Goal: Transaction & Acquisition: Purchase product/service

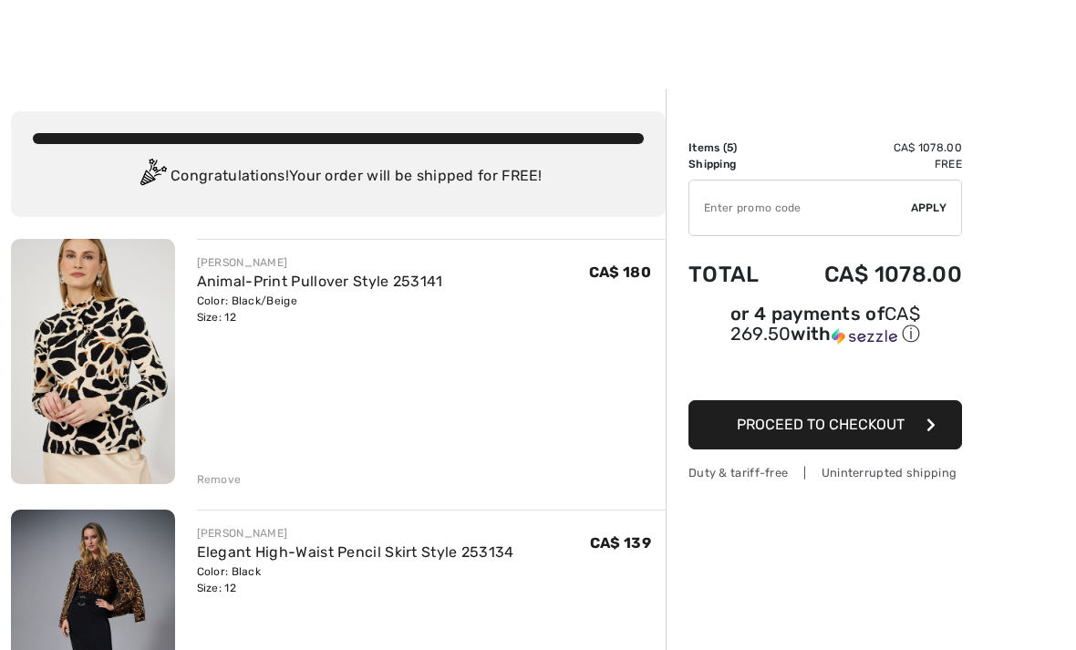
scroll to position [98, 0]
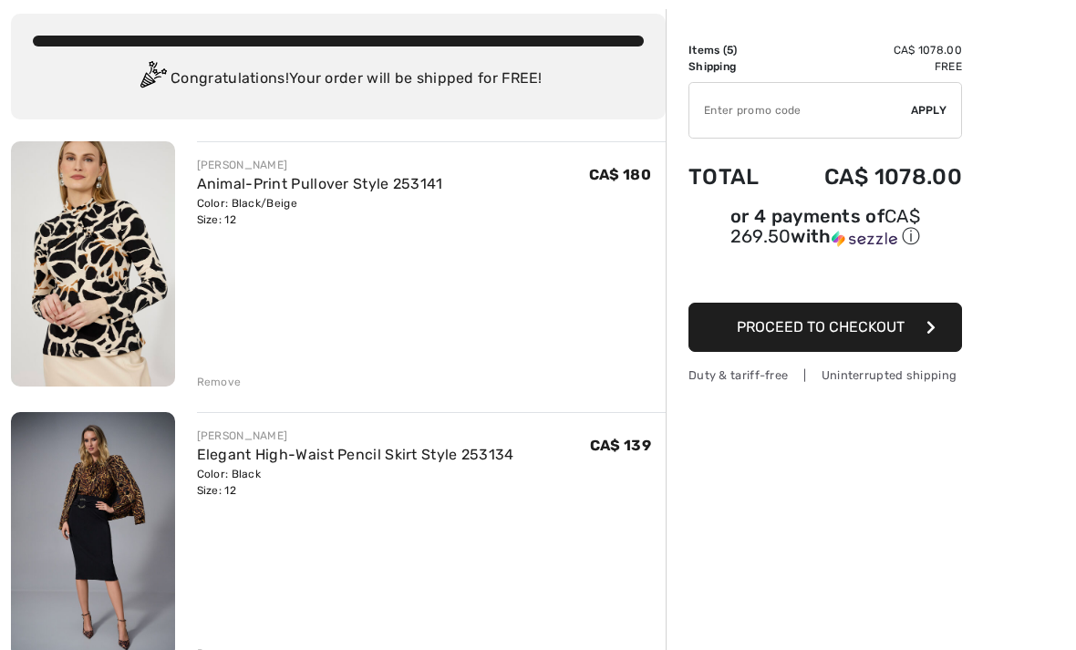
click at [64, 223] on img at bounding box center [93, 263] width 164 height 245
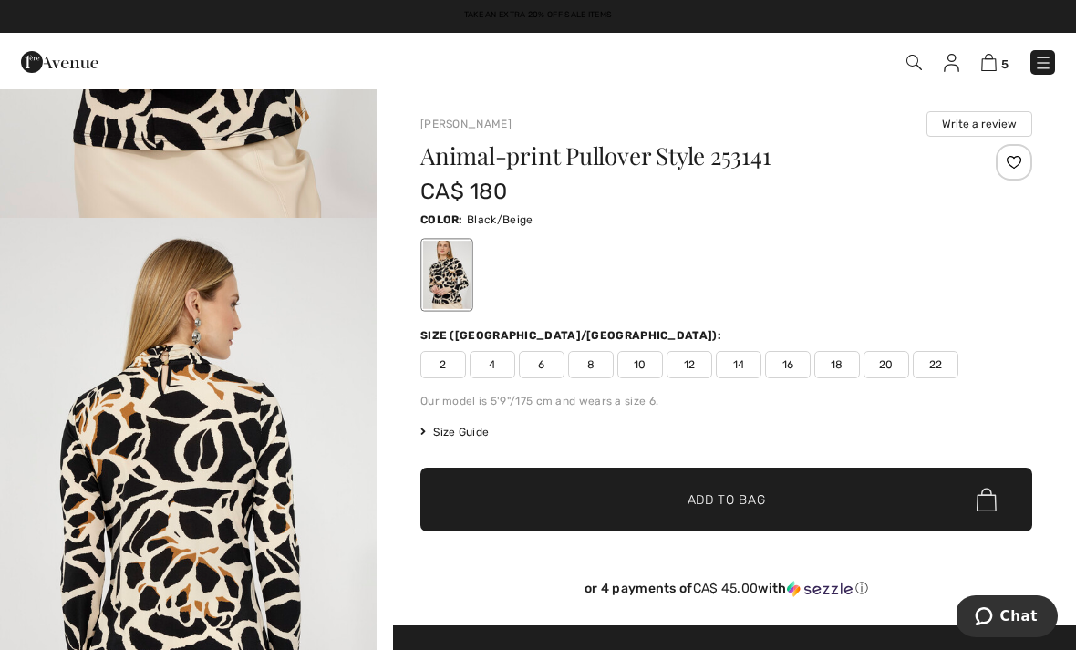
scroll to position [408, 0]
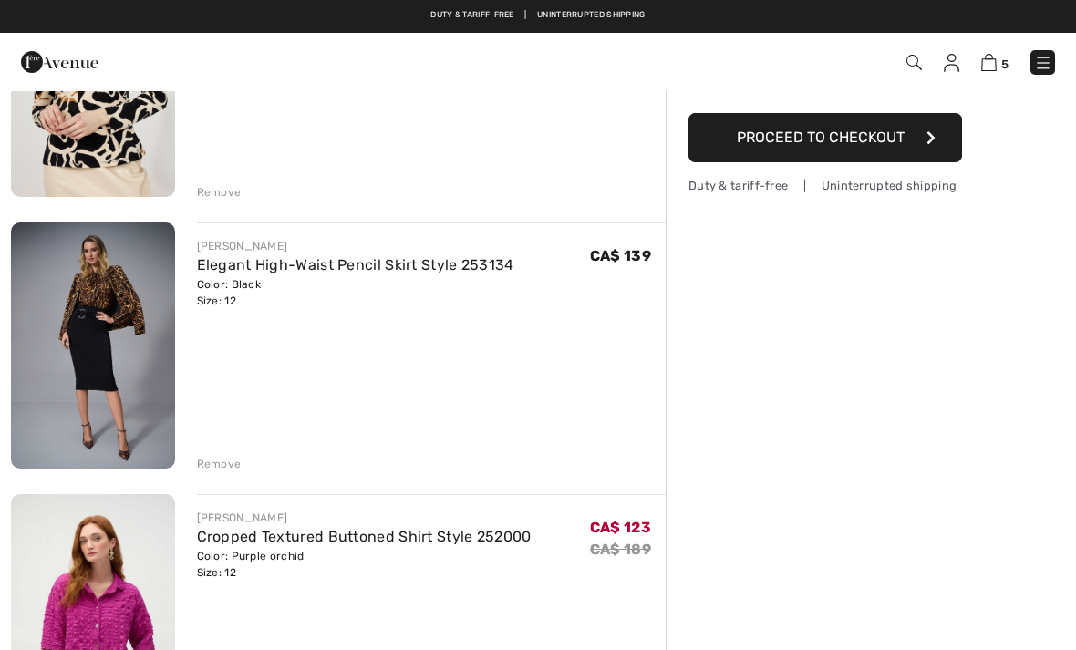
scroll to position [282, 0]
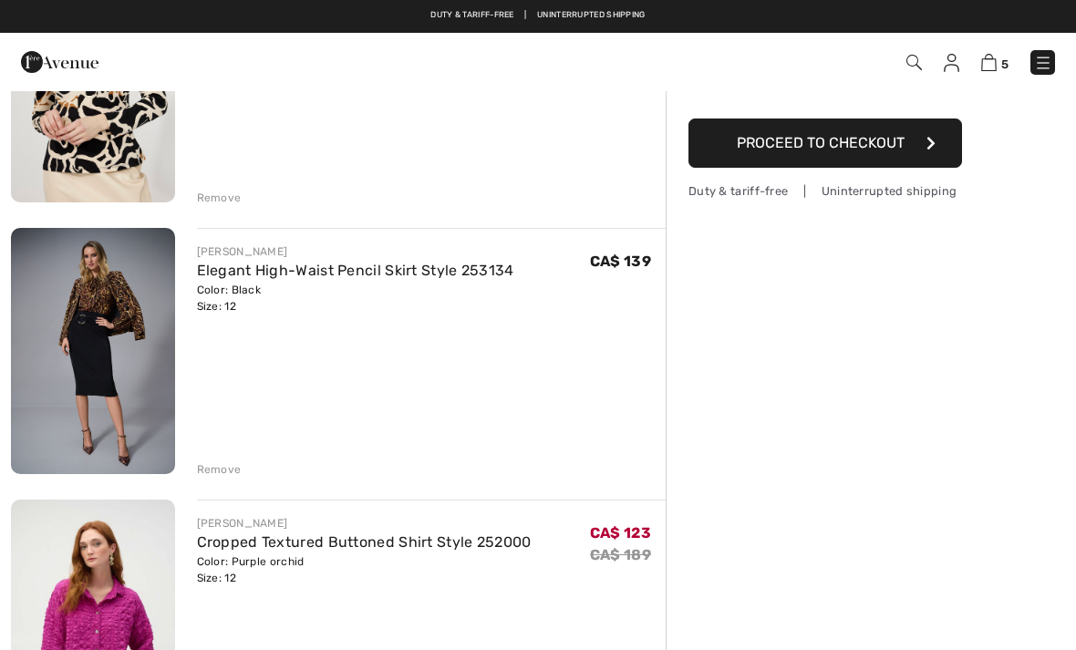
click at [130, 308] on img at bounding box center [93, 350] width 164 height 245
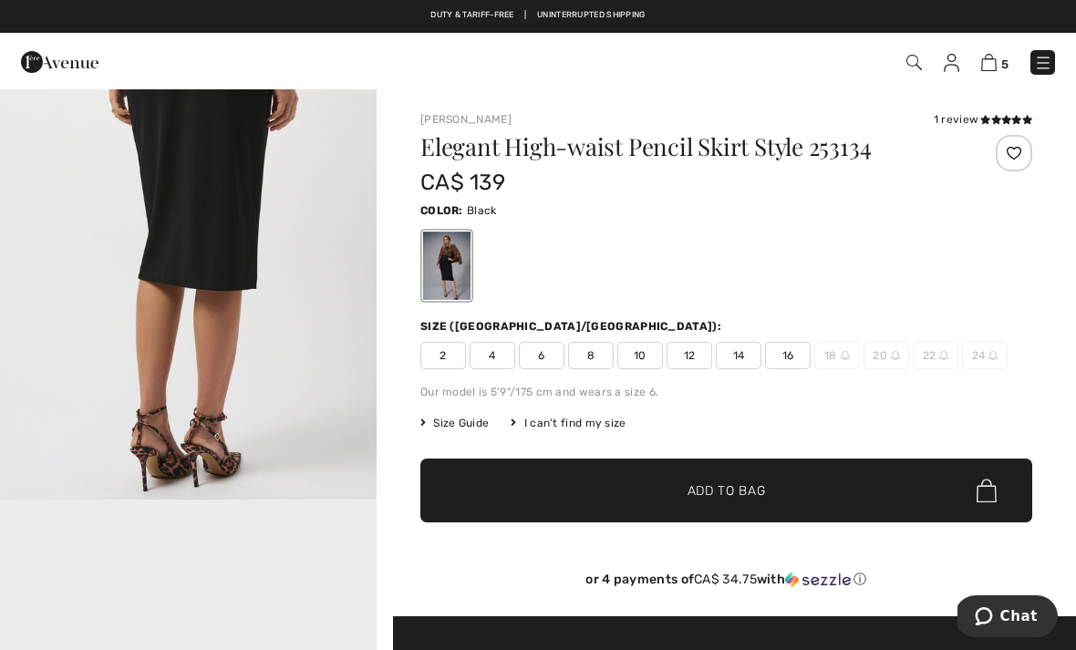
click at [521, 393] on div "Our model is 5'9"/175 cm and wears a size 6." at bounding box center [726, 392] width 612 height 16
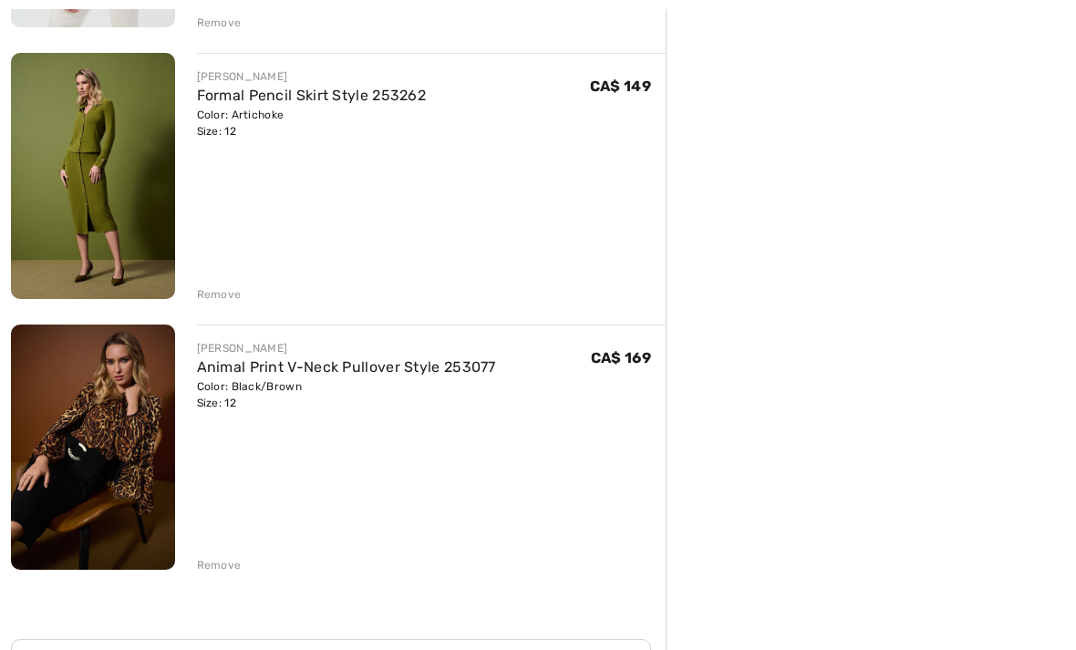
scroll to position [1003, 0]
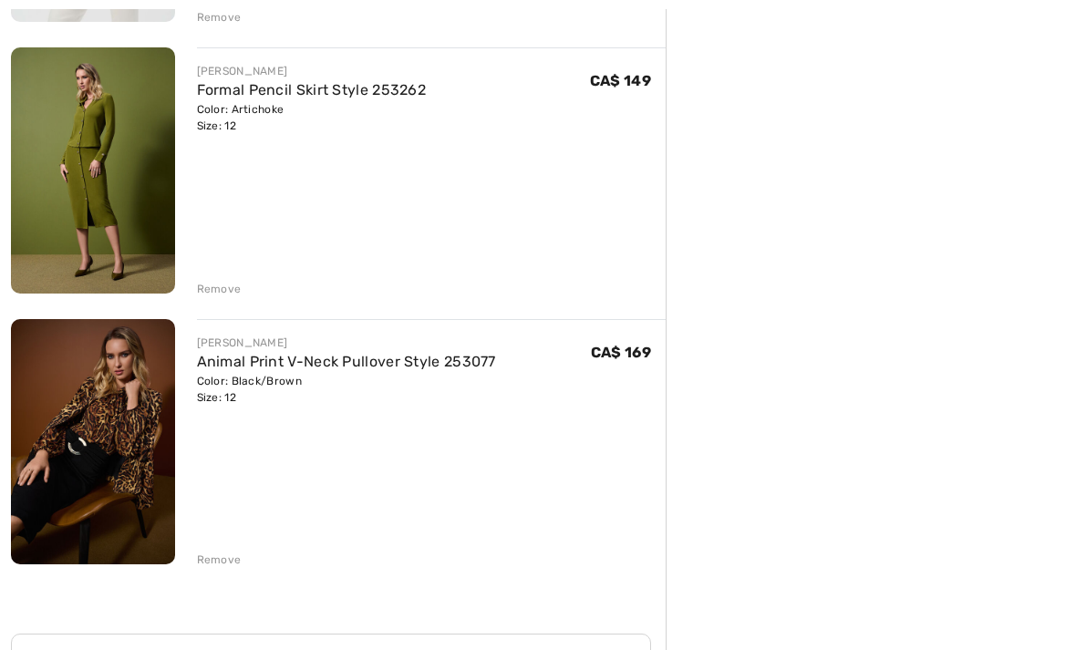
click at [322, 411] on div "JOSEPH RIBKOFF Animal Print V-Neck Pullover Style 253077 Color: Black/Brown Siz…" at bounding box center [432, 444] width 470 height 249
click at [430, 367] on link "Animal Print V-Neck Pullover Style 253077" at bounding box center [346, 362] width 299 height 17
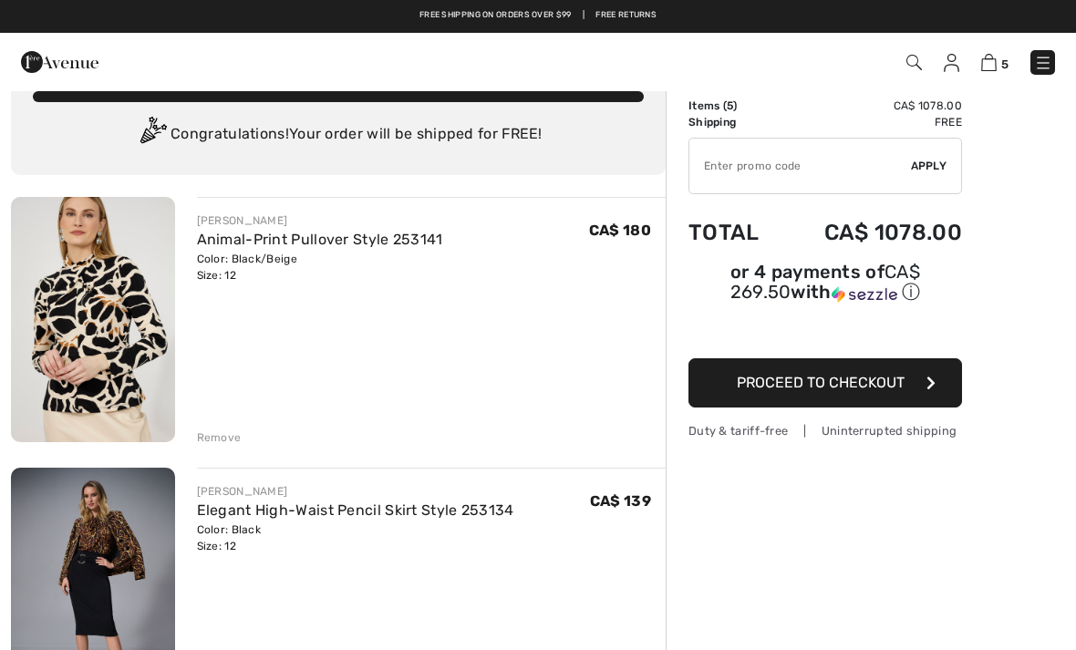
scroll to position [55, 0]
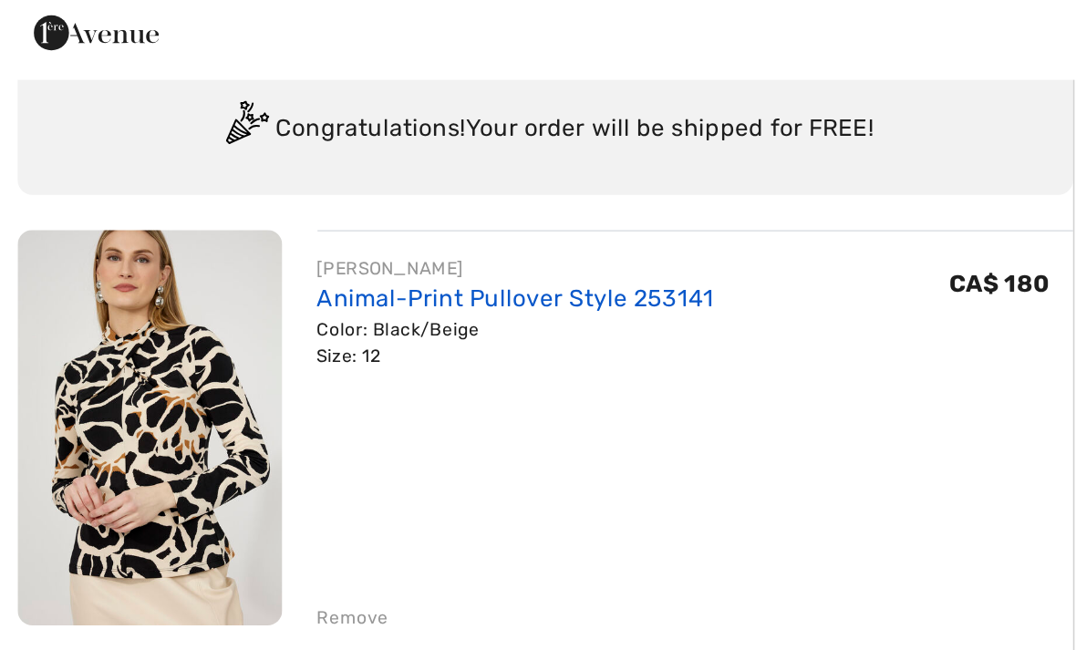
click at [230, 218] on link "Animal-Print Pullover Style 253141" at bounding box center [320, 226] width 246 height 17
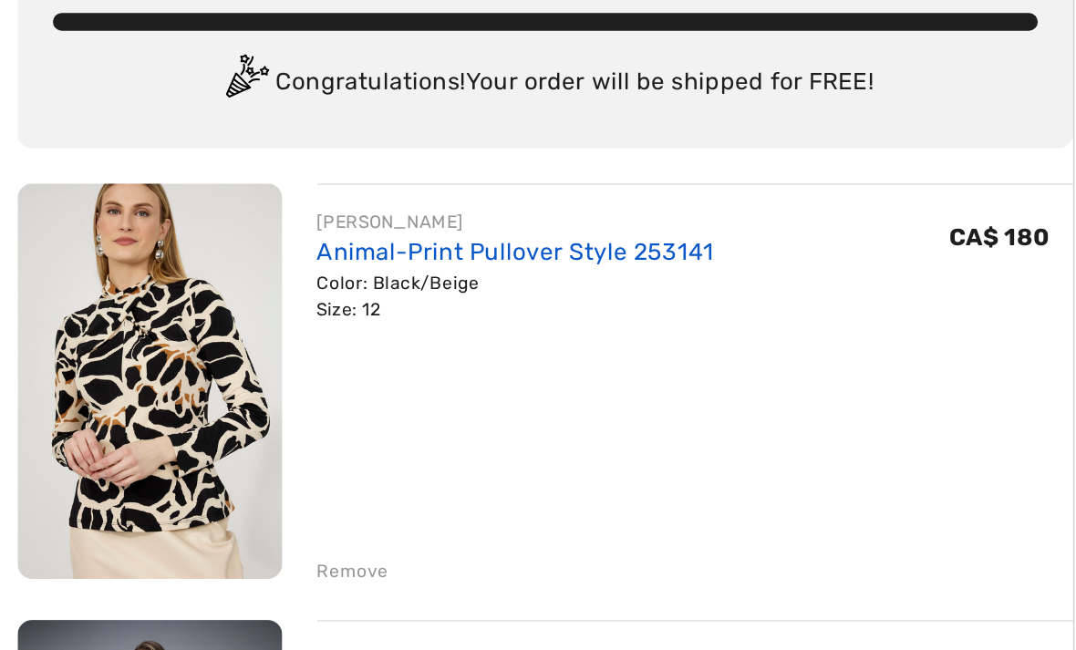
click at [248, 273] on link "Animal-Print Pullover Style 253141" at bounding box center [320, 281] width 246 height 17
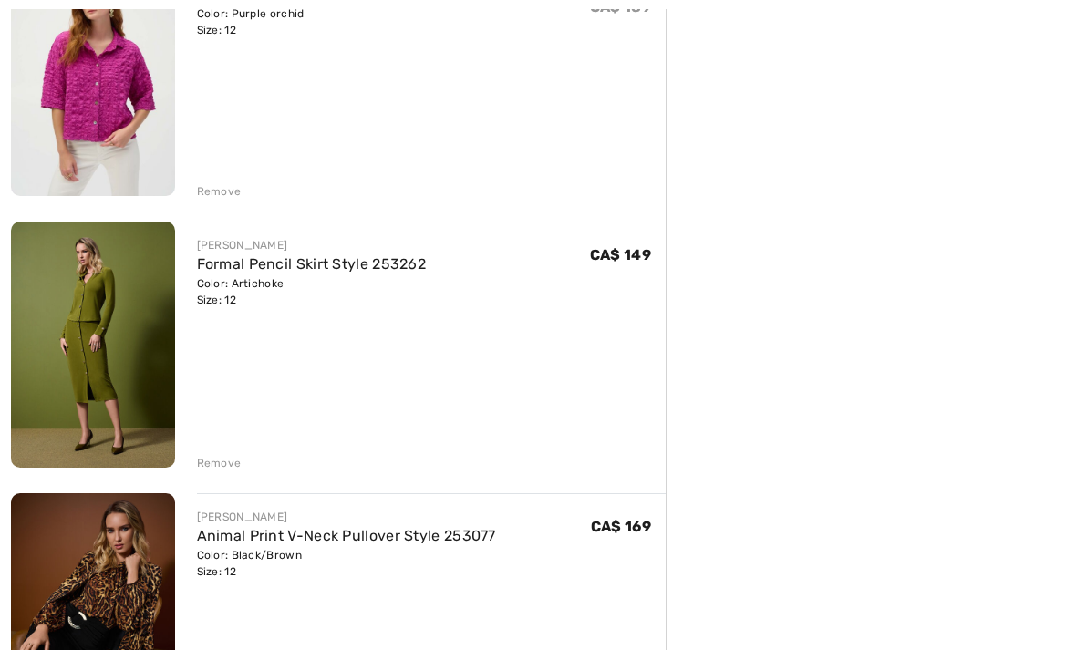
scroll to position [830, 0]
click at [248, 290] on div "Color: Artichoke Size: 12" at bounding box center [312, 291] width 230 height 33
click at [233, 271] on link "Formal Pencil Skirt Style 253262" at bounding box center [312, 262] width 230 height 17
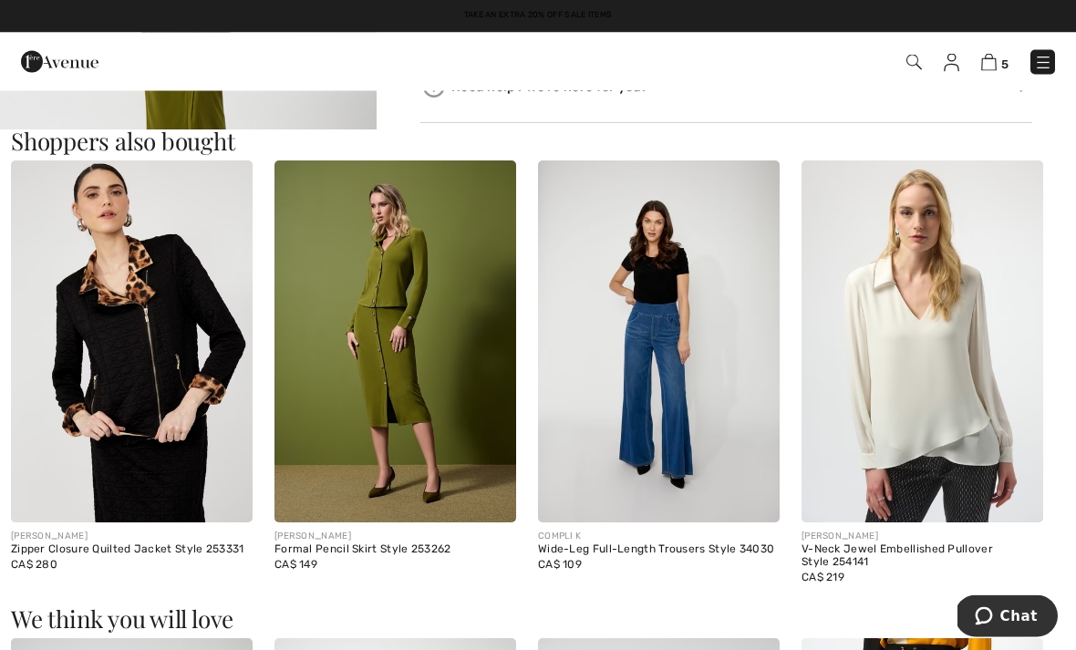
scroll to position [992, 0]
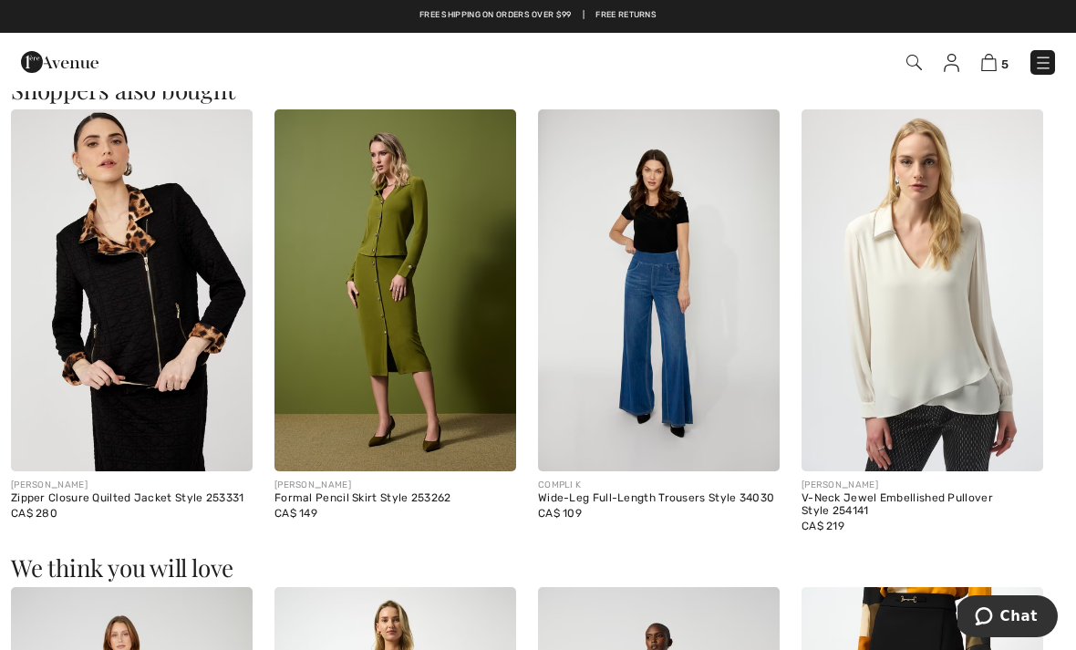
click at [426, 369] on img at bounding box center [396, 290] width 242 height 363
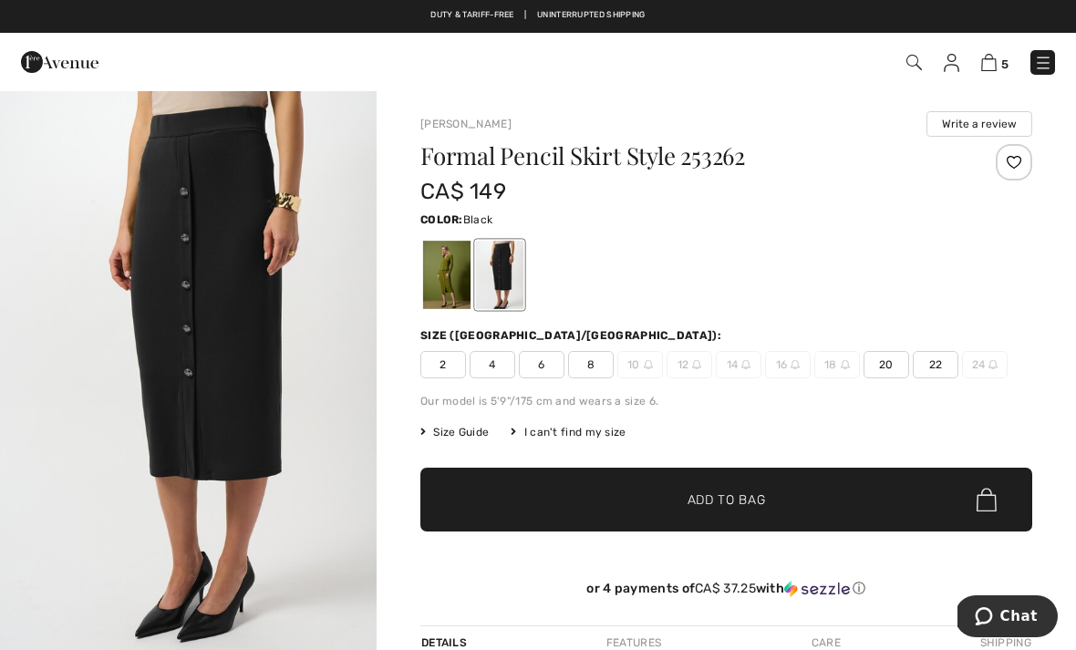
click at [547, 369] on span "6" at bounding box center [542, 364] width 46 height 27
click at [456, 269] on div at bounding box center [446, 275] width 47 height 68
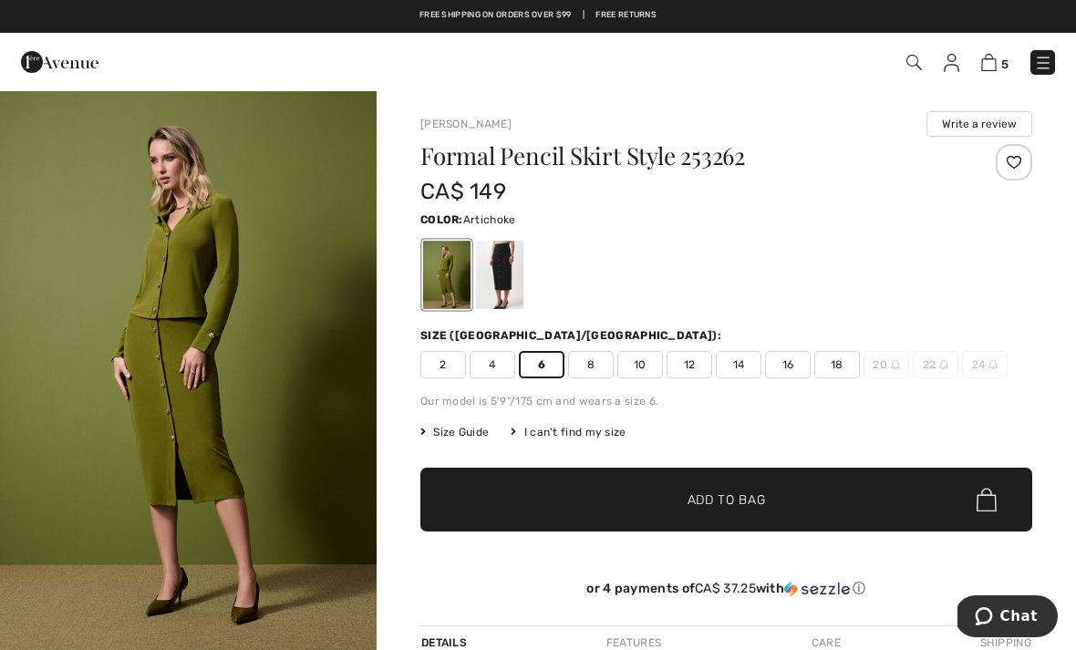
click at [738, 368] on span "14" at bounding box center [739, 364] width 46 height 27
click at [829, 374] on span "18" at bounding box center [838, 364] width 46 height 27
click at [589, 377] on span "8" at bounding box center [591, 364] width 46 height 27
click at [679, 3] on div "Duty & tariff-free | Uninterrupted shipping Take an Extra 20% Off Sale Items Fr…" at bounding box center [538, 16] width 1076 height 33
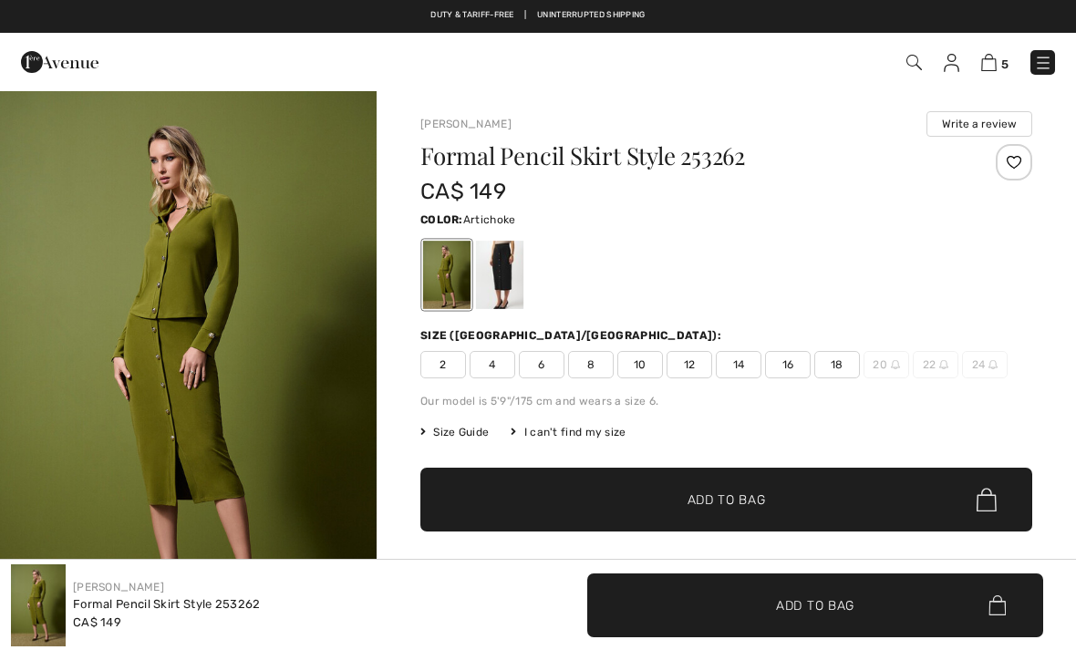
checkbox input "true"
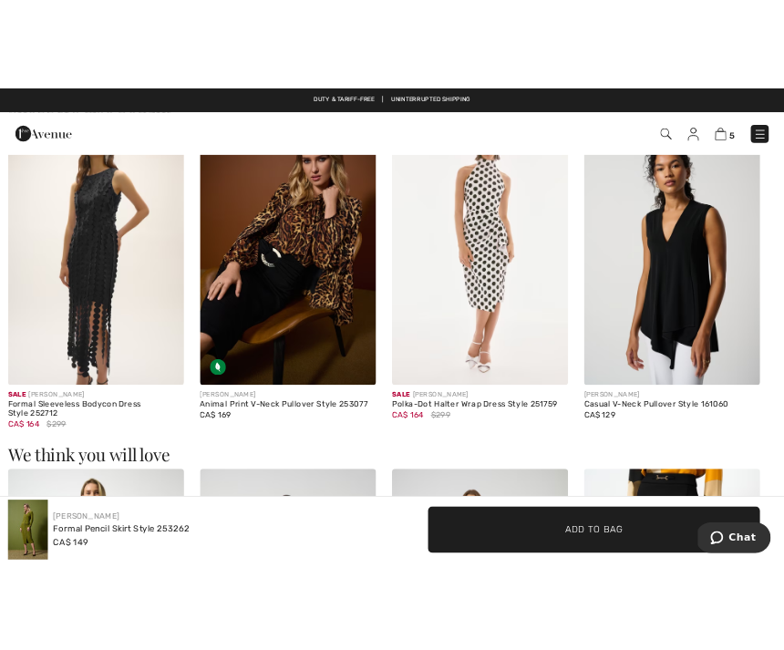
scroll to position [952, 0]
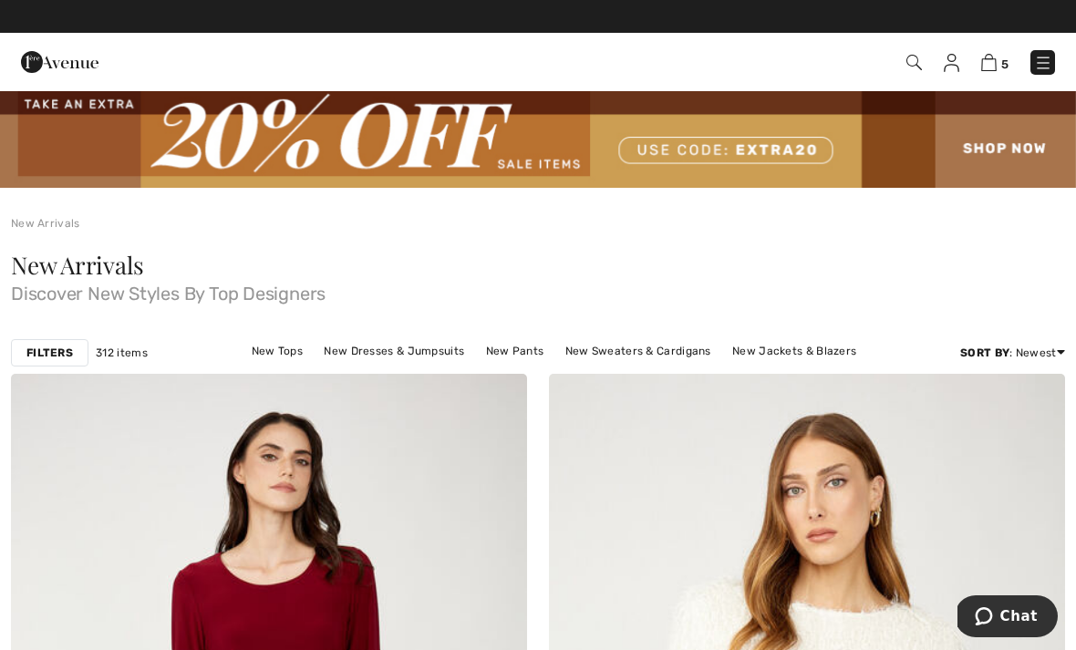
click at [55, 350] on strong "Filters" at bounding box center [49, 353] width 47 height 16
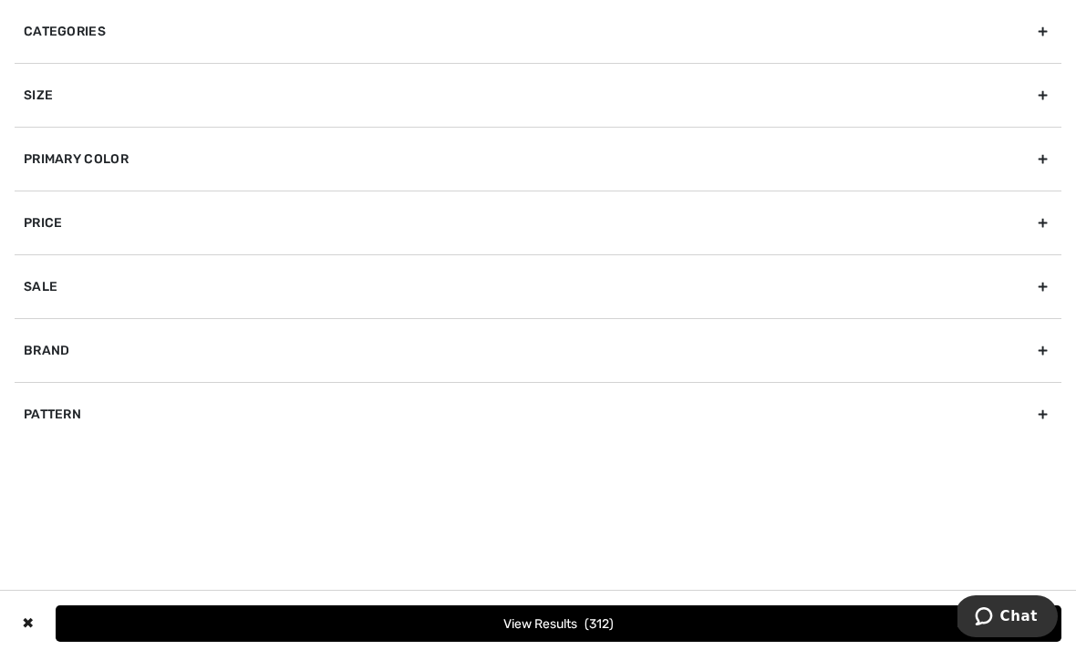
click at [68, 36] on div "Categories" at bounding box center [538, 31] width 1047 height 63
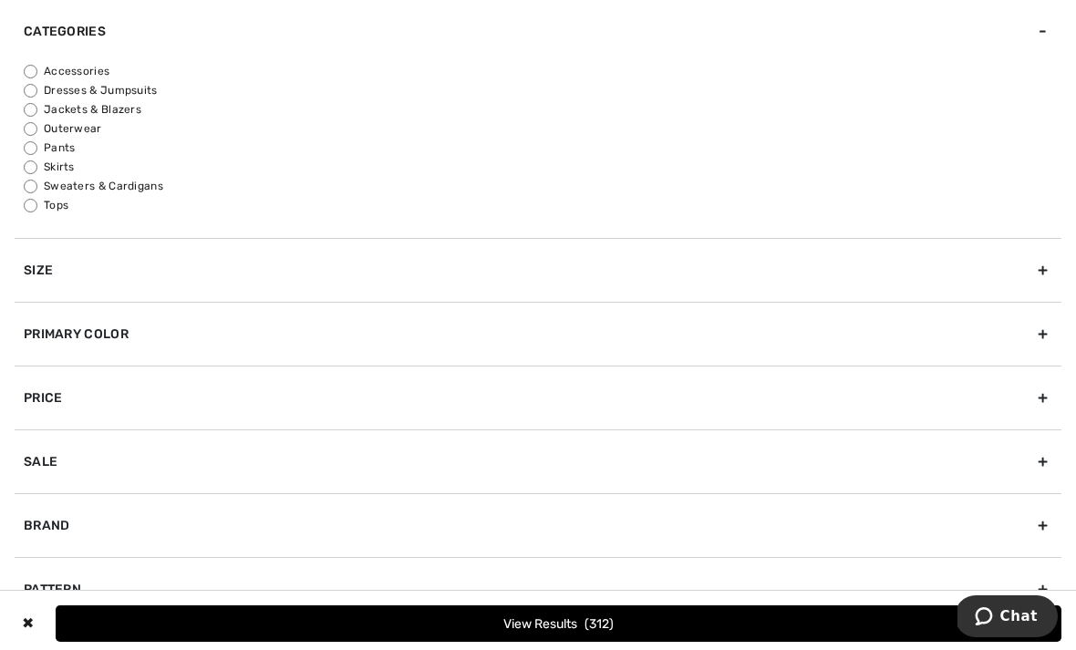
click at [31, 207] on input "Tops" at bounding box center [31, 206] width 14 height 14
radio input "true"
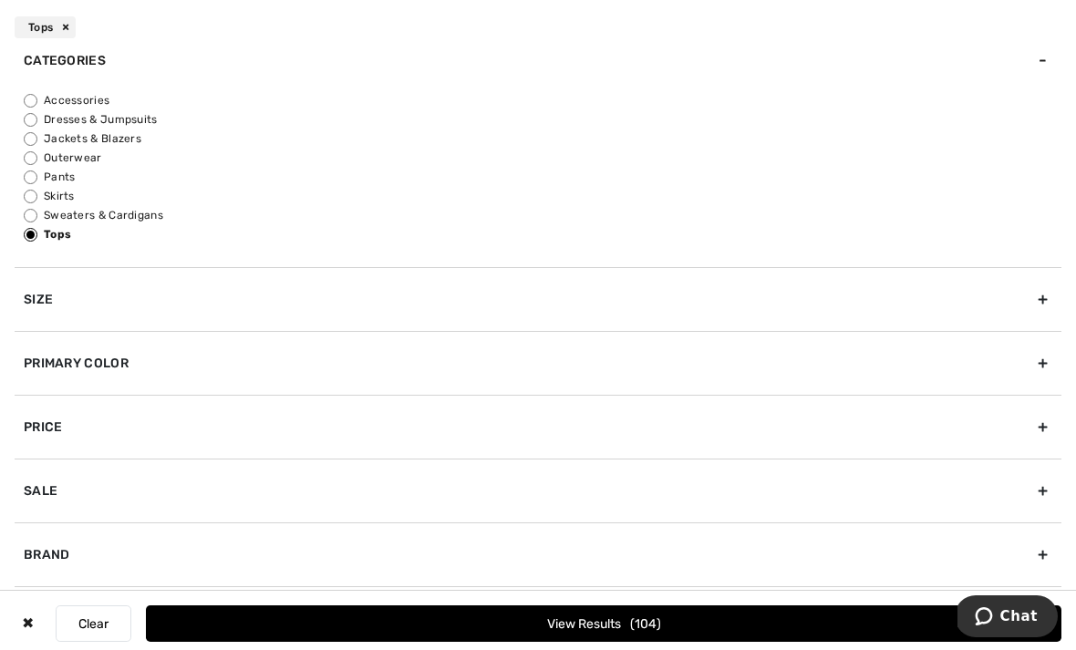
scroll to position [26, 0]
click at [136, 358] on div "Primary Color" at bounding box center [538, 364] width 1047 height 64
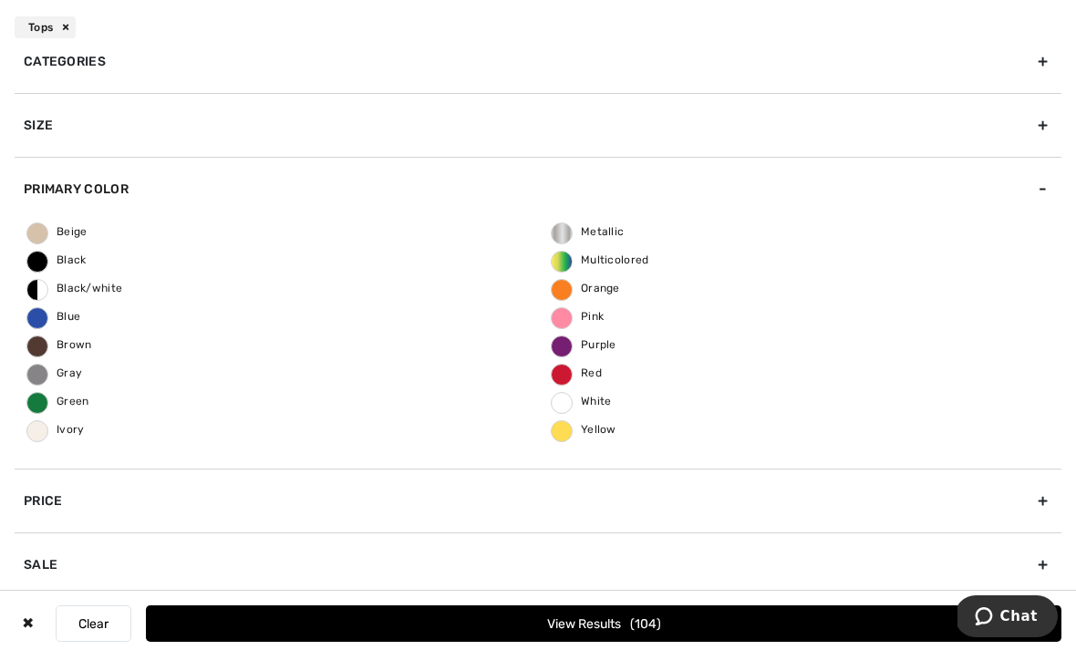
click at [66, 406] on span "Green" at bounding box center [58, 401] width 62 height 13
click at [0, 0] on input "Green" at bounding box center [0, 0] width 0 height 0
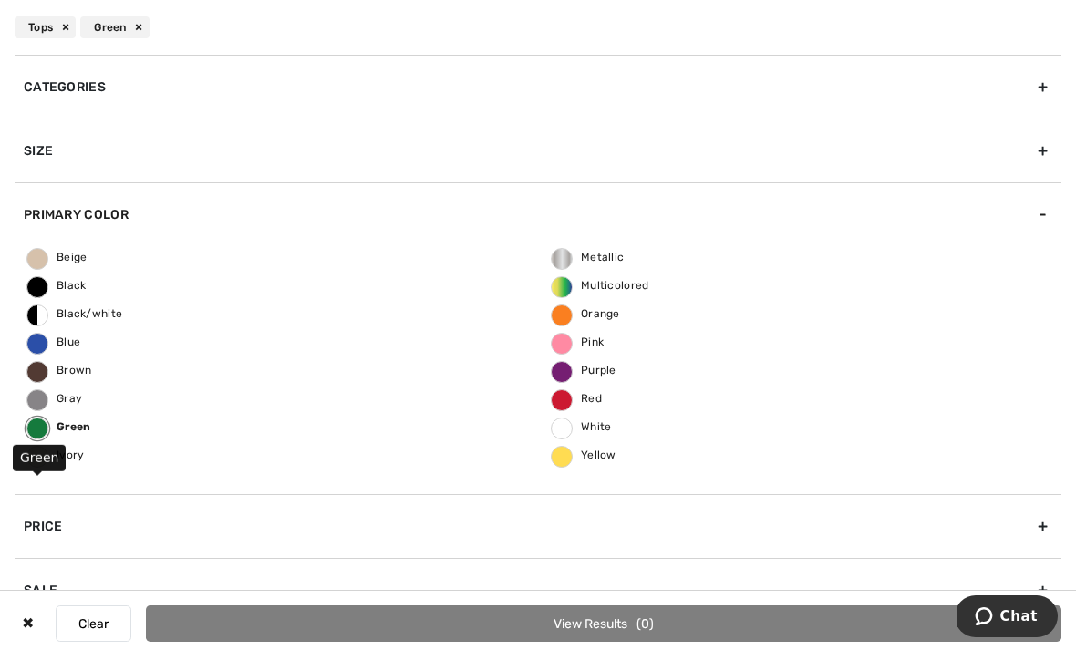
scroll to position [0, 0]
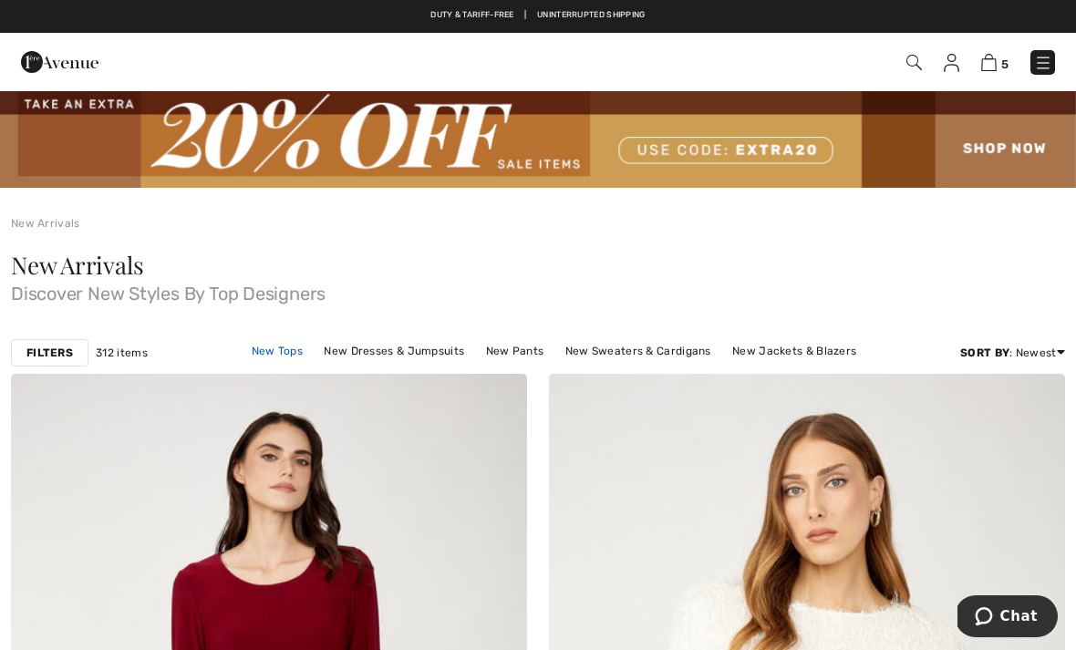
click at [244, 356] on link "New Tops" at bounding box center [277, 351] width 69 height 24
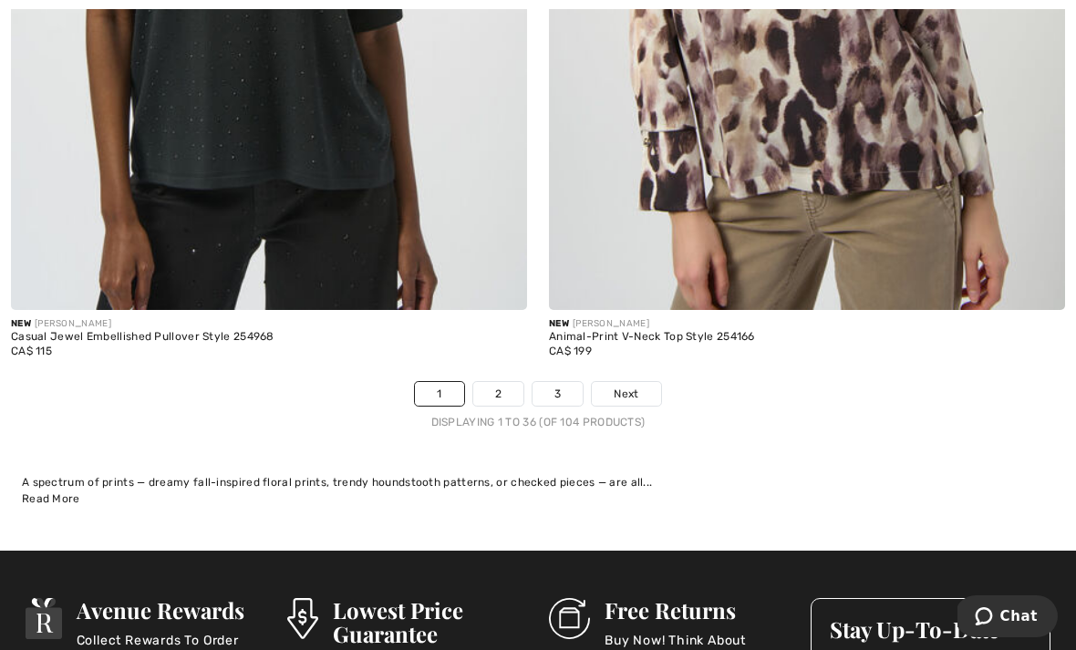
scroll to position [15937, 0]
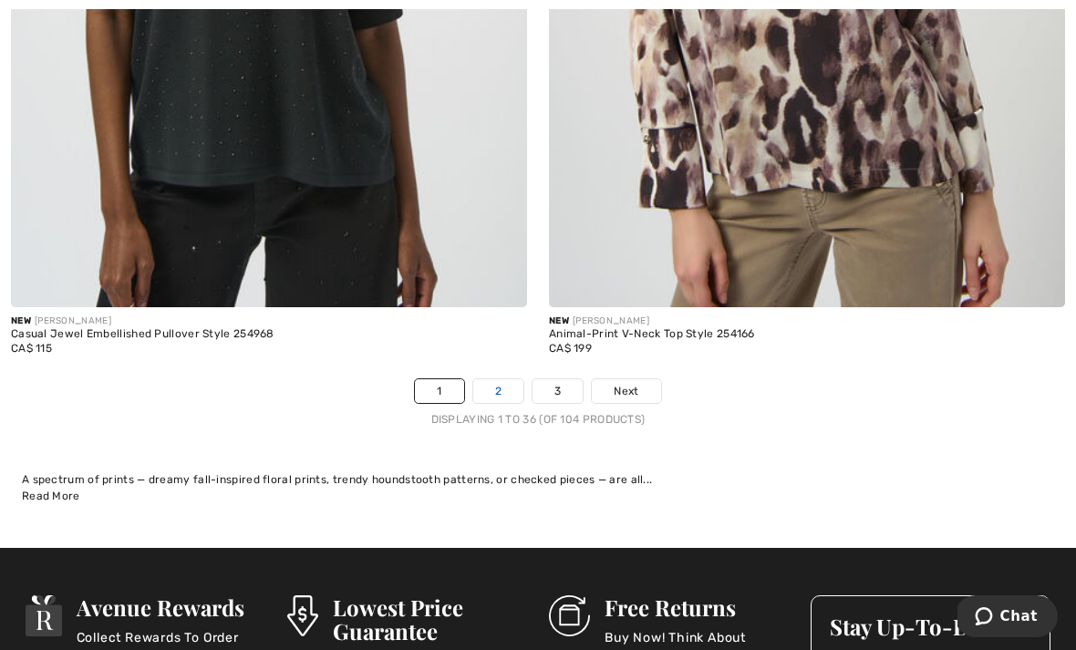
click at [500, 382] on link "2" at bounding box center [498, 391] width 50 height 24
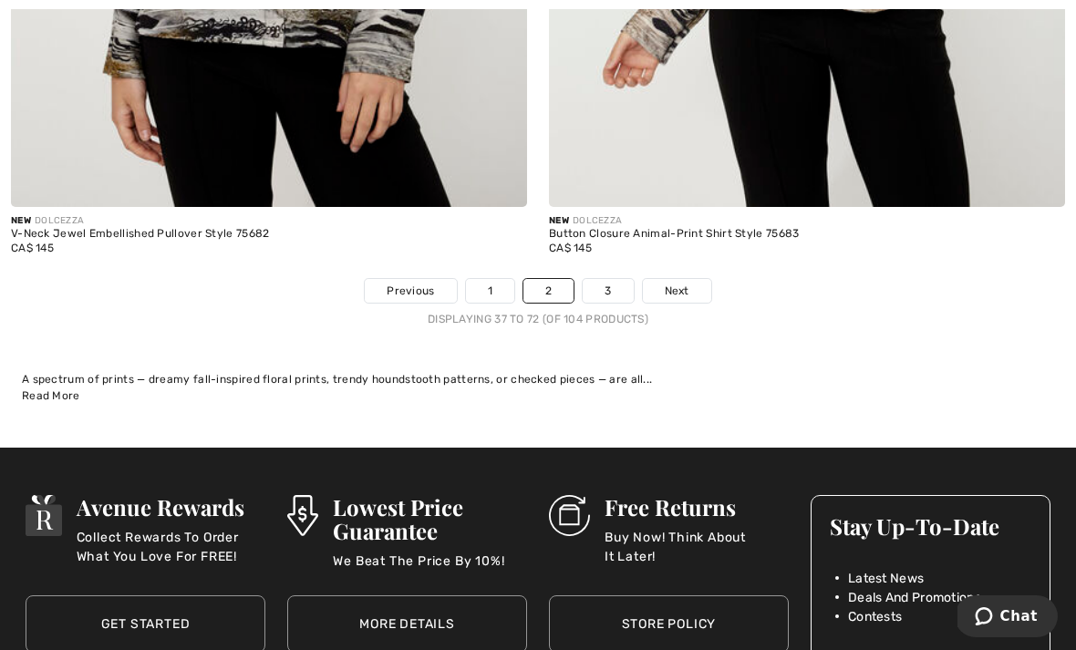
scroll to position [15707, 0]
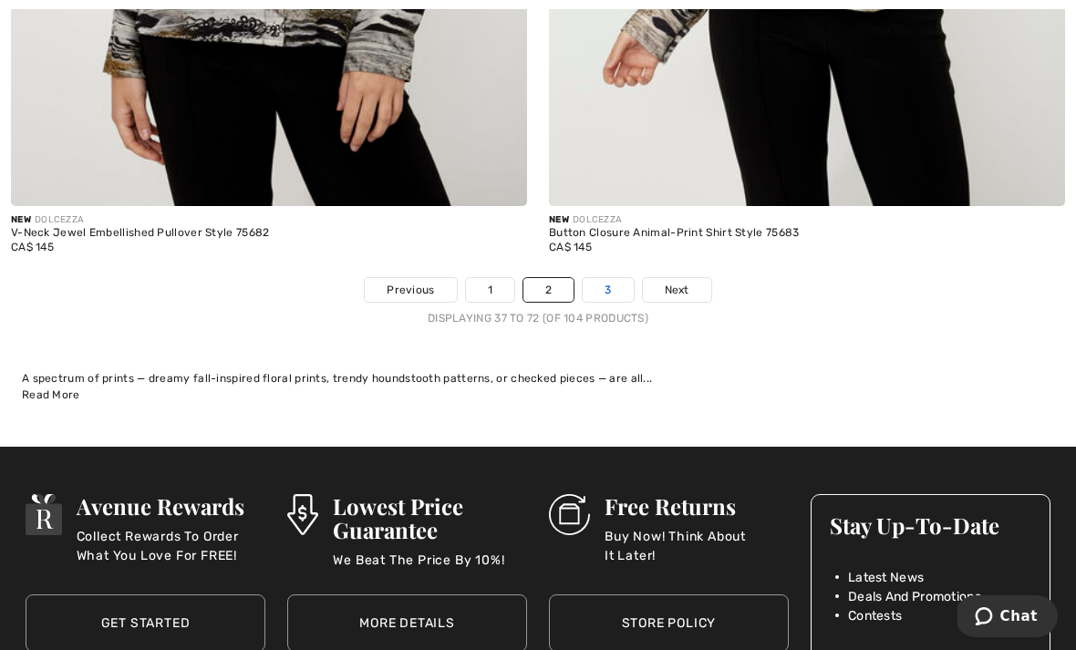
click at [608, 278] on link "3" at bounding box center [608, 290] width 50 height 24
